Goal: Complete application form

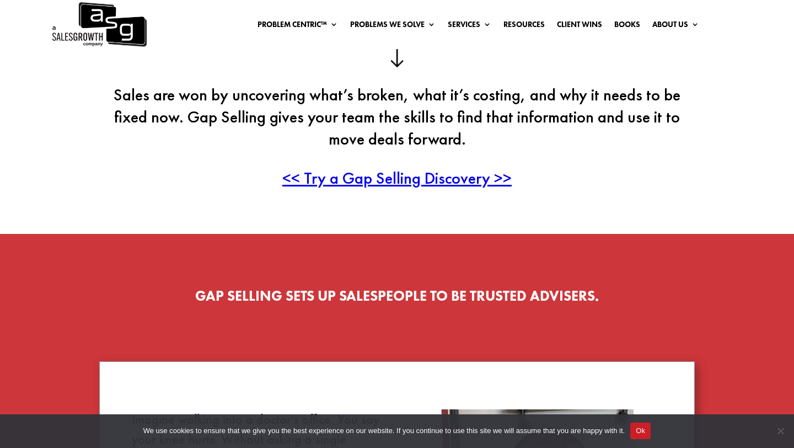
scroll to position [354, 0]
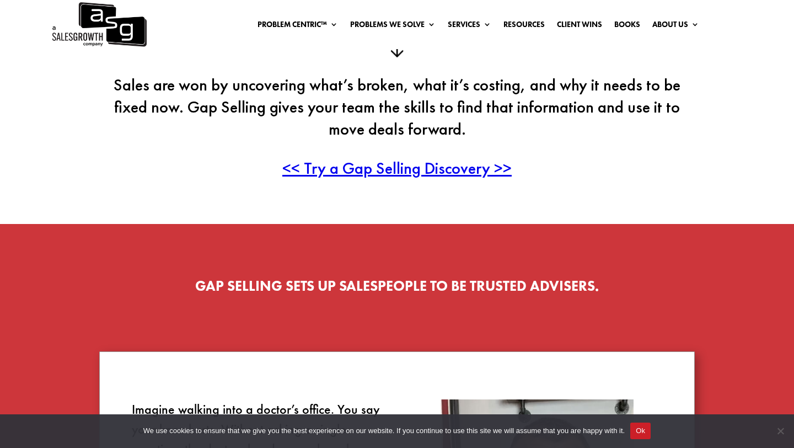
click at [423, 168] on span "<< Try a Gap Selling Discovery >>" at bounding box center [396, 168] width 229 height 22
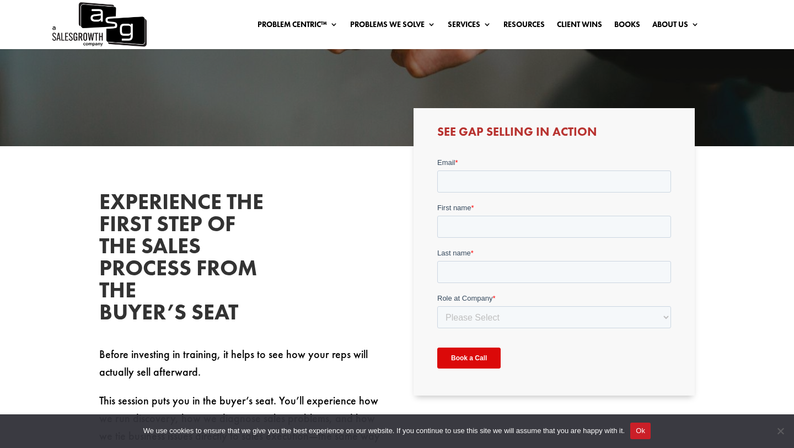
scroll to position [254, 0]
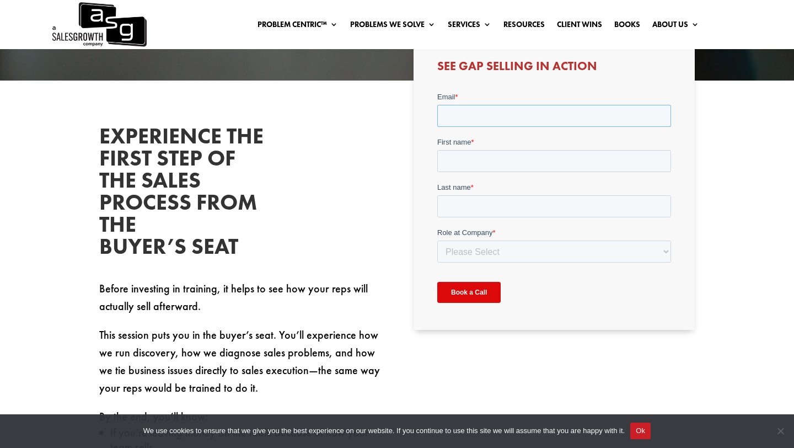
click at [501, 119] on input "Email *" at bounding box center [554, 116] width 234 height 22
type input "[DOMAIN_NAME][EMAIL_ADDRESS][DOMAIN_NAME]"
click at [465, 159] on div "First name *" at bounding box center [554, 154] width 234 height 35
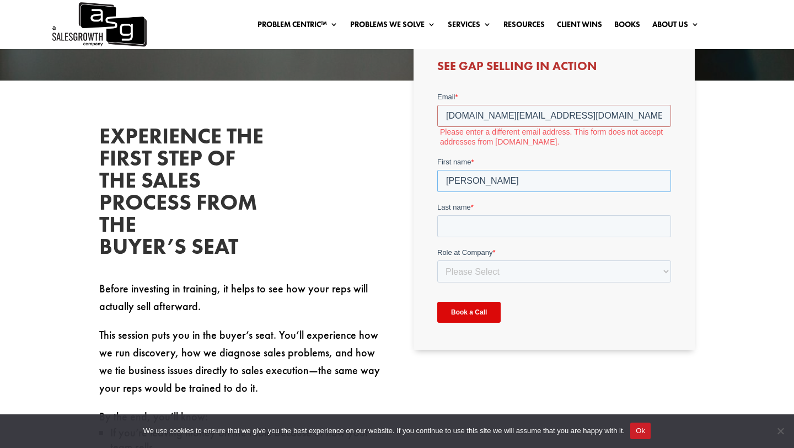
type input "[PERSON_NAME]"
click at [544, 119] on input "[DOMAIN_NAME][EMAIL_ADDRESS][DOMAIN_NAME]" at bounding box center [554, 116] width 234 height 22
click at [437, 302] on input "Book a Call" at bounding box center [468, 312] width 63 height 21
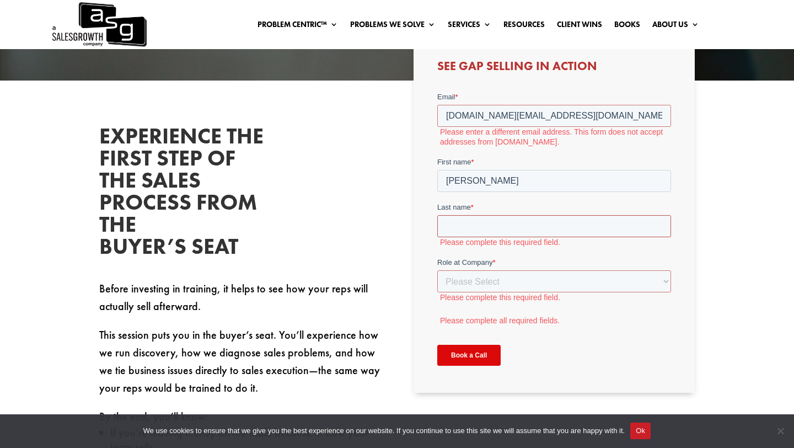
click at [478, 222] on input "Last name *" at bounding box center [554, 226] width 234 height 22
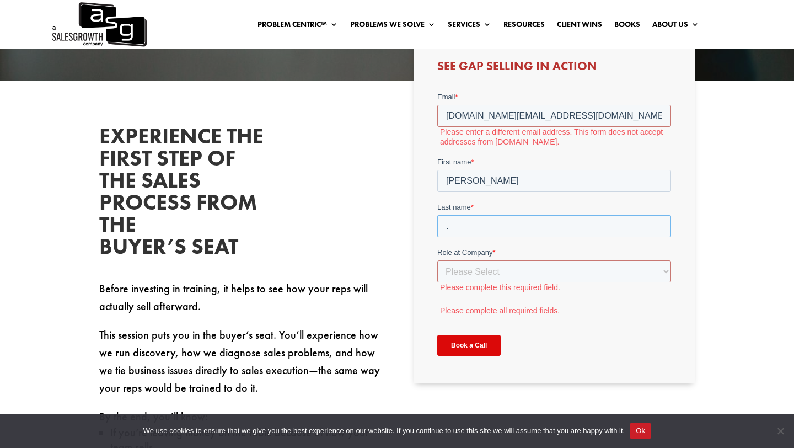
type input "."
click at [477, 278] on select "Please Select C-Level (CRO, CSO, etc) Senior Leadership (VP of Sales, VP of Ena…" at bounding box center [554, 271] width 234 height 22
select select "Individual Contributor (AE, SDR, CSM, etc)"
click at [437, 260] on select "Please Select C-Level (CRO, CSO, etc) Senior Leadership (VP of Sales, VP of Ena…" at bounding box center [554, 271] width 234 height 22
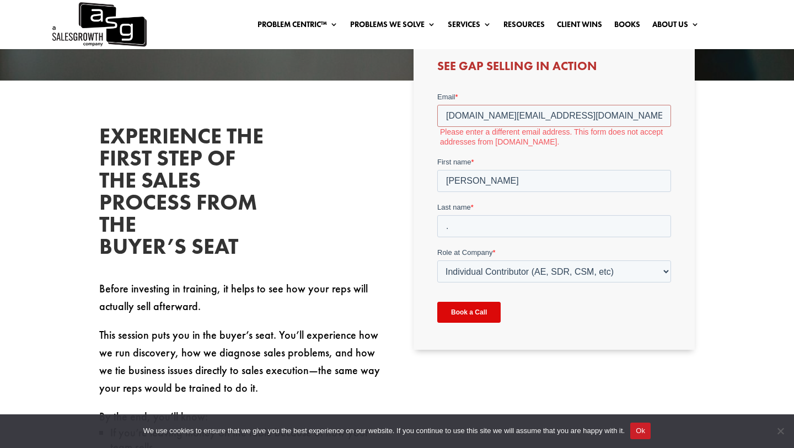
click at [473, 307] on input "Book a Call" at bounding box center [468, 312] width 63 height 21
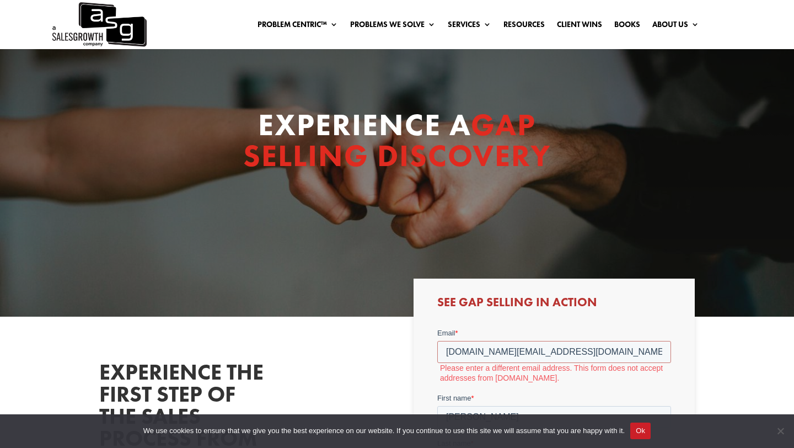
scroll to position [9, 0]
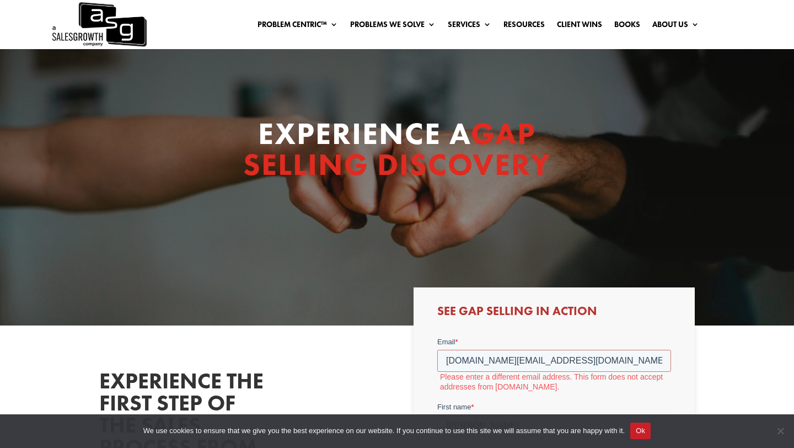
click at [421, 23] on ul "Low Sales Conversion Rates Low Average Sale Price Long Sales Cycles Poor Sales …" at bounding box center [432, 79] width 176 height 112
